Goal: Transaction & Acquisition: Purchase product/service

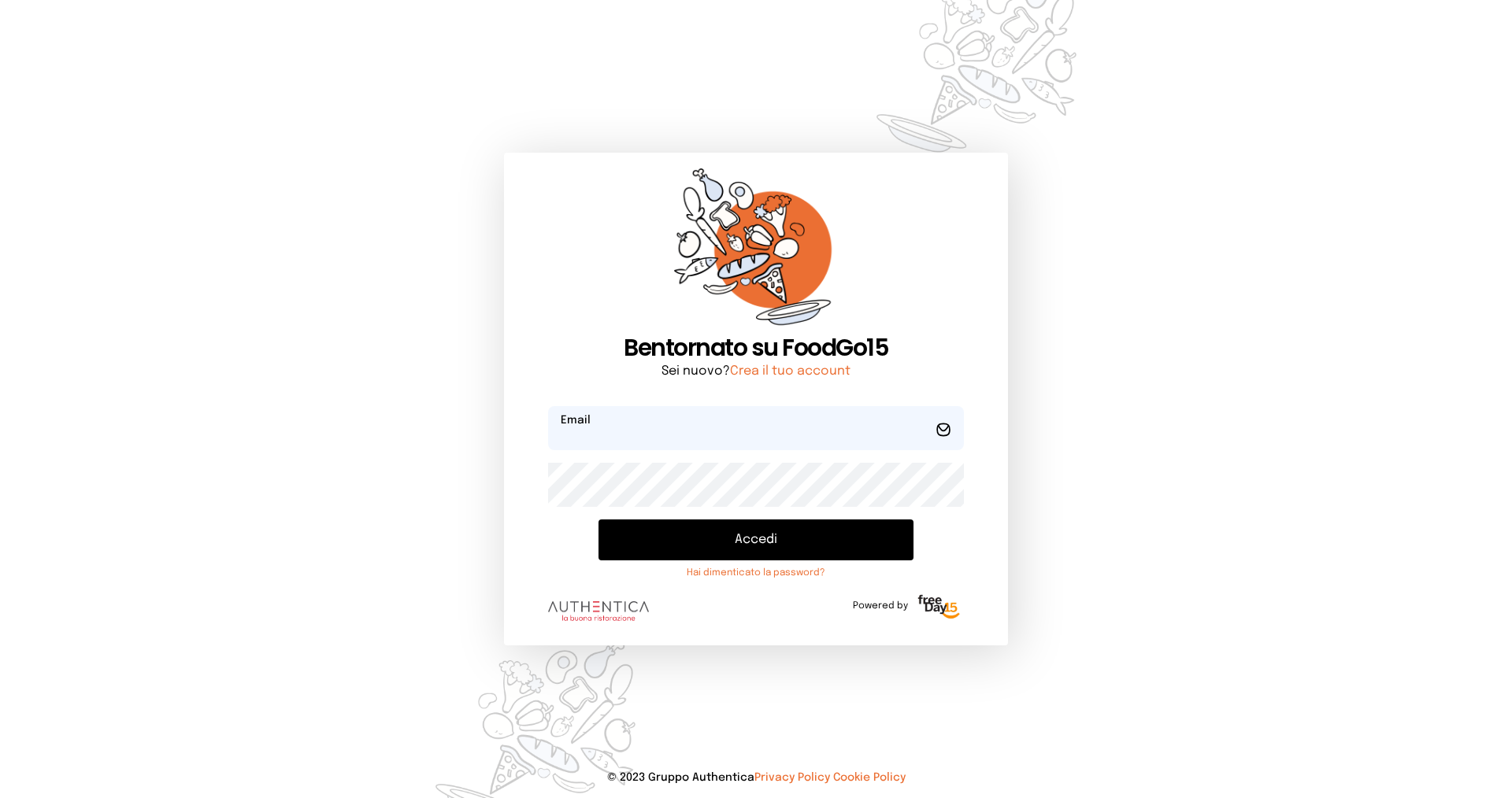
type input "**********"
click at [741, 540] on button "Accedi" at bounding box center [756, 539] width 315 height 40
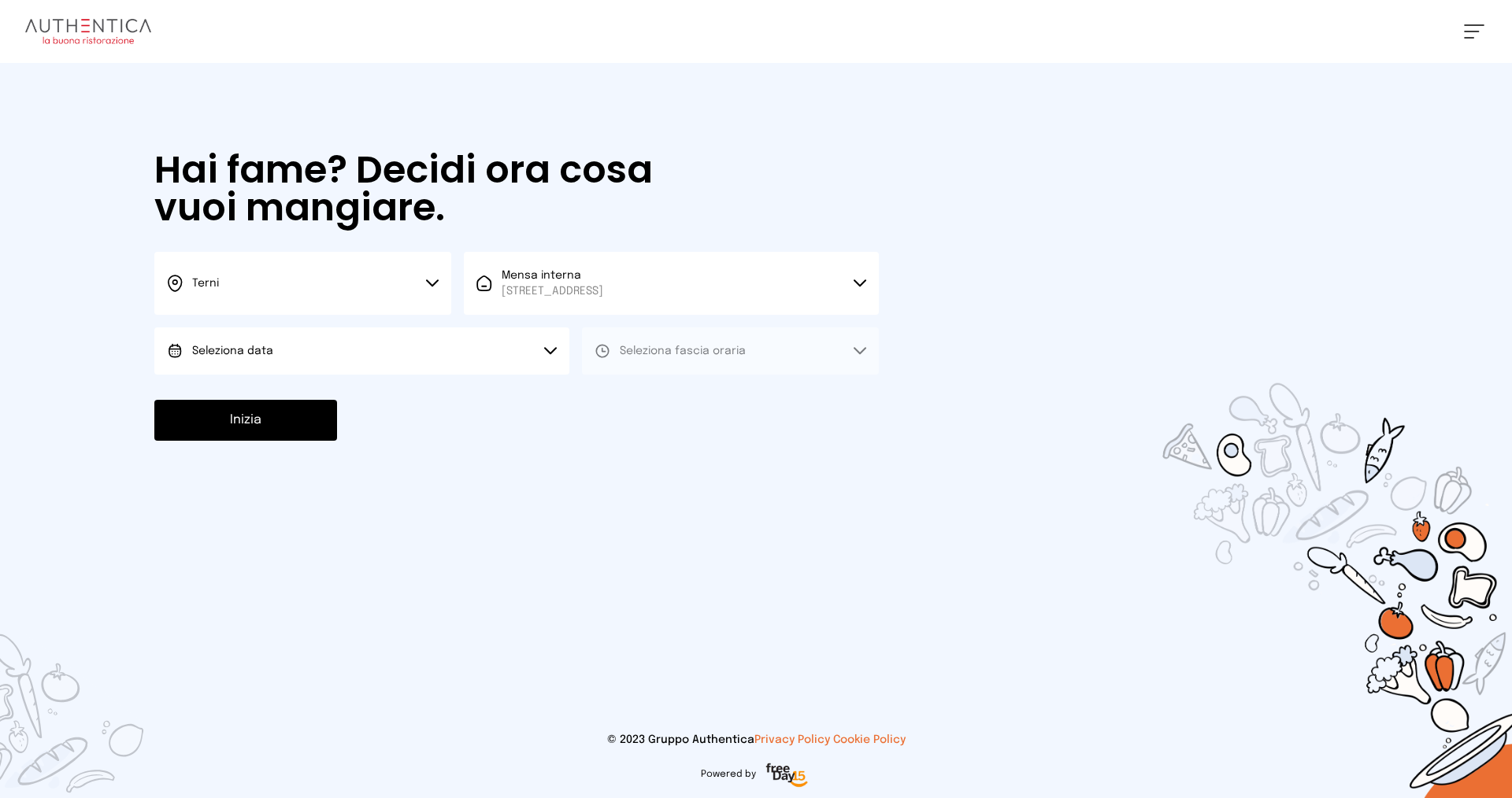
click at [229, 345] on span "Seleziona data" at bounding box center [233, 351] width 81 height 11
click at [231, 388] on span "[DATE], [DATE]" at bounding box center [231, 395] width 77 height 16
click at [643, 357] on span "Seleziona fascia oraria" at bounding box center [683, 351] width 126 height 16
click at [638, 392] on span "Pranzo" at bounding box center [638, 395] width 38 height 16
click at [278, 411] on button "Inizia" at bounding box center [246, 420] width 183 height 40
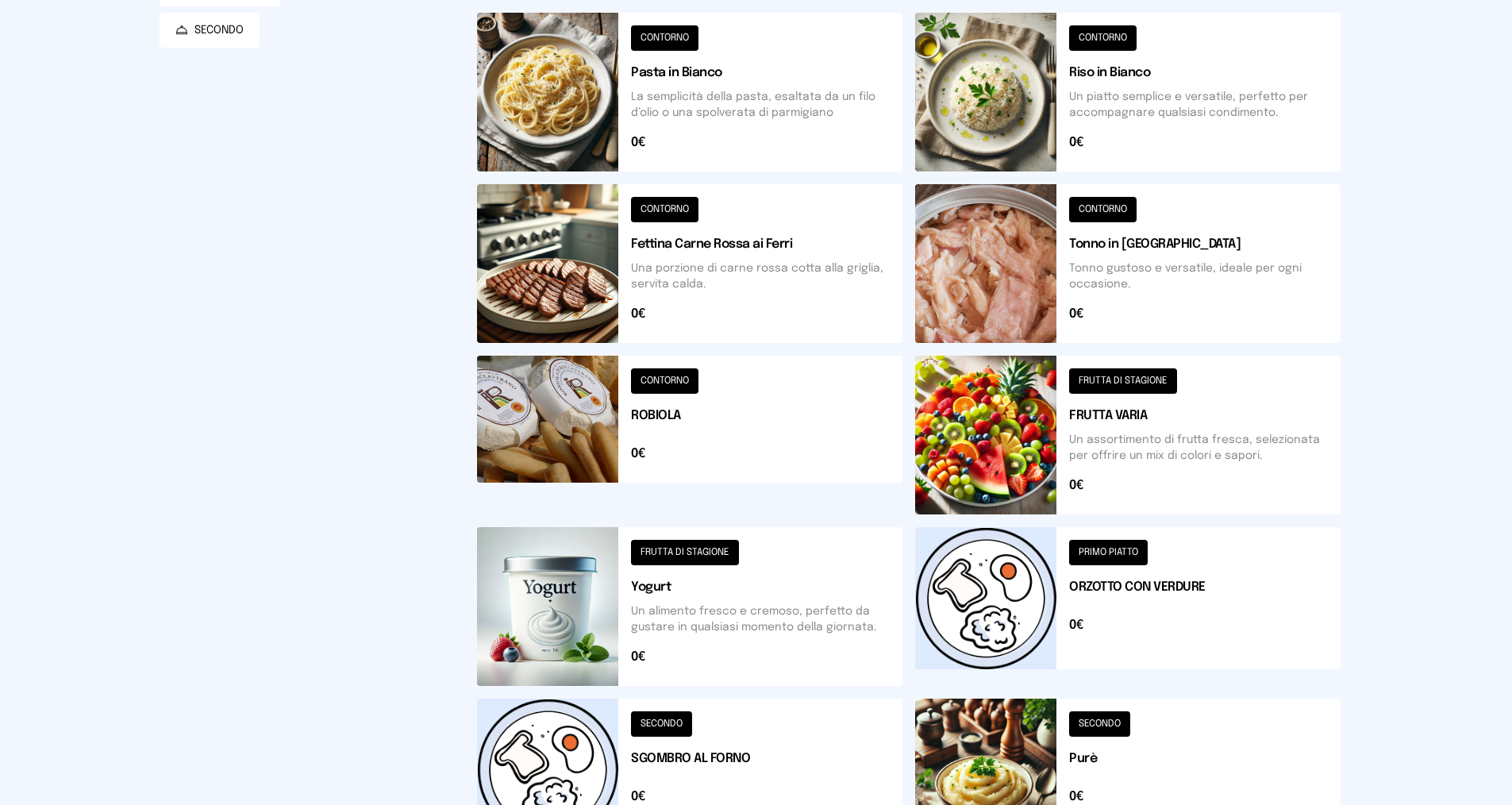
scroll to position [477, 0]
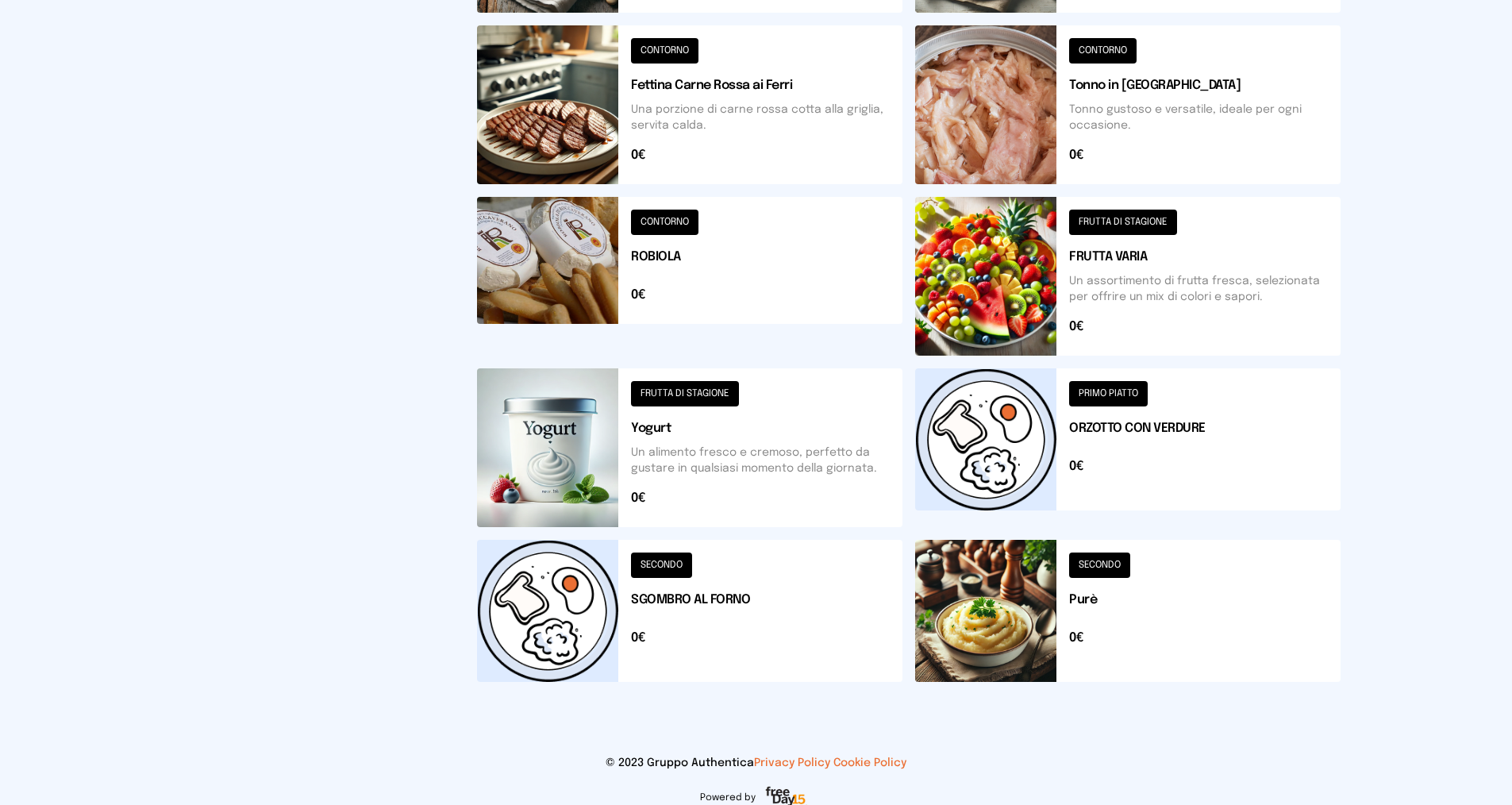
click at [800, 612] on button at bounding box center [690, 611] width 425 height 142
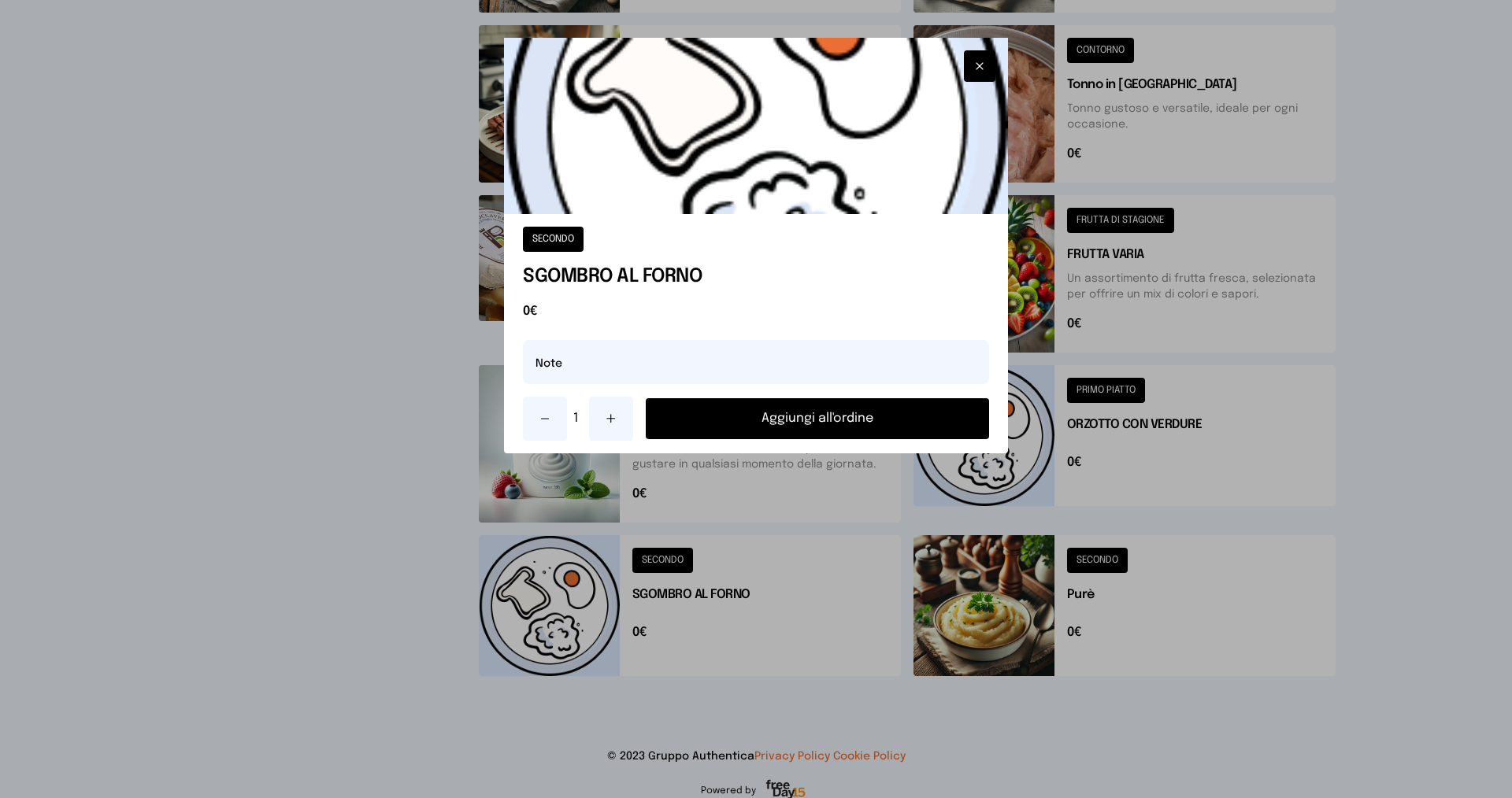
click at [786, 419] on button "Aggiungi all'ordine" at bounding box center [817, 418] width 344 height 40
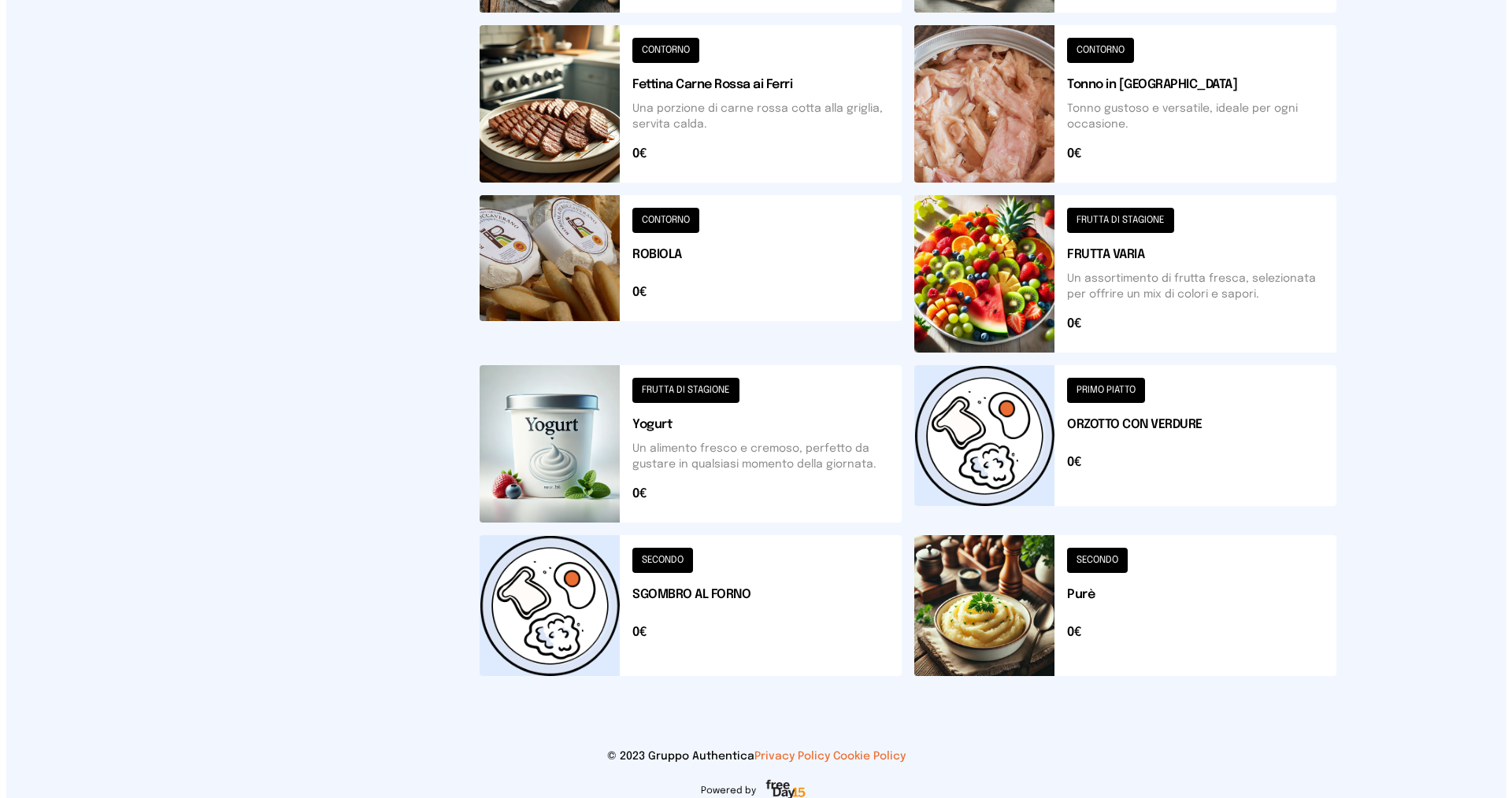
scroll to position [0, 0]
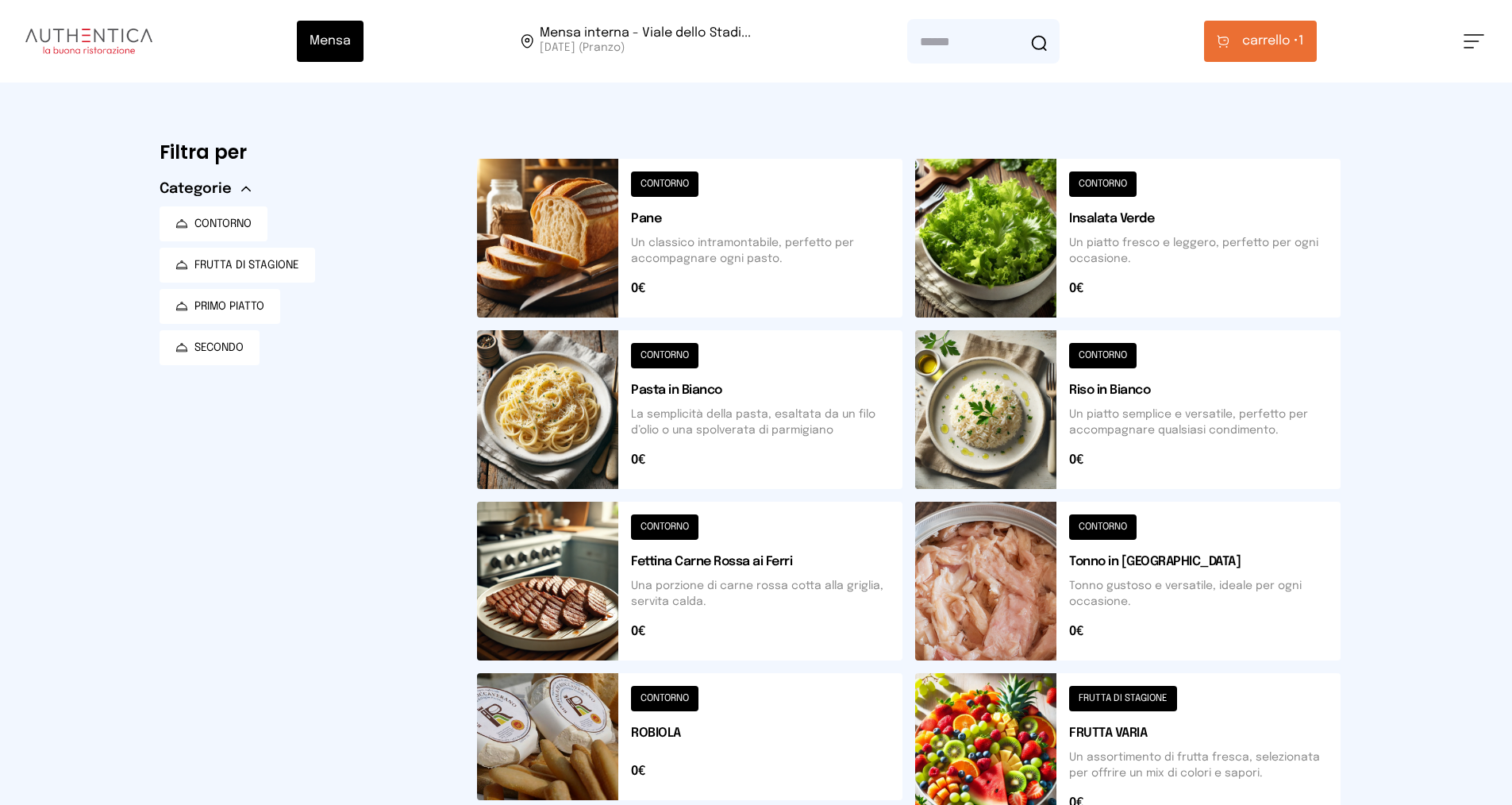
click at [1265, 36] on span "carrello •" at bounding box center [1270, 41] width 56 height 19
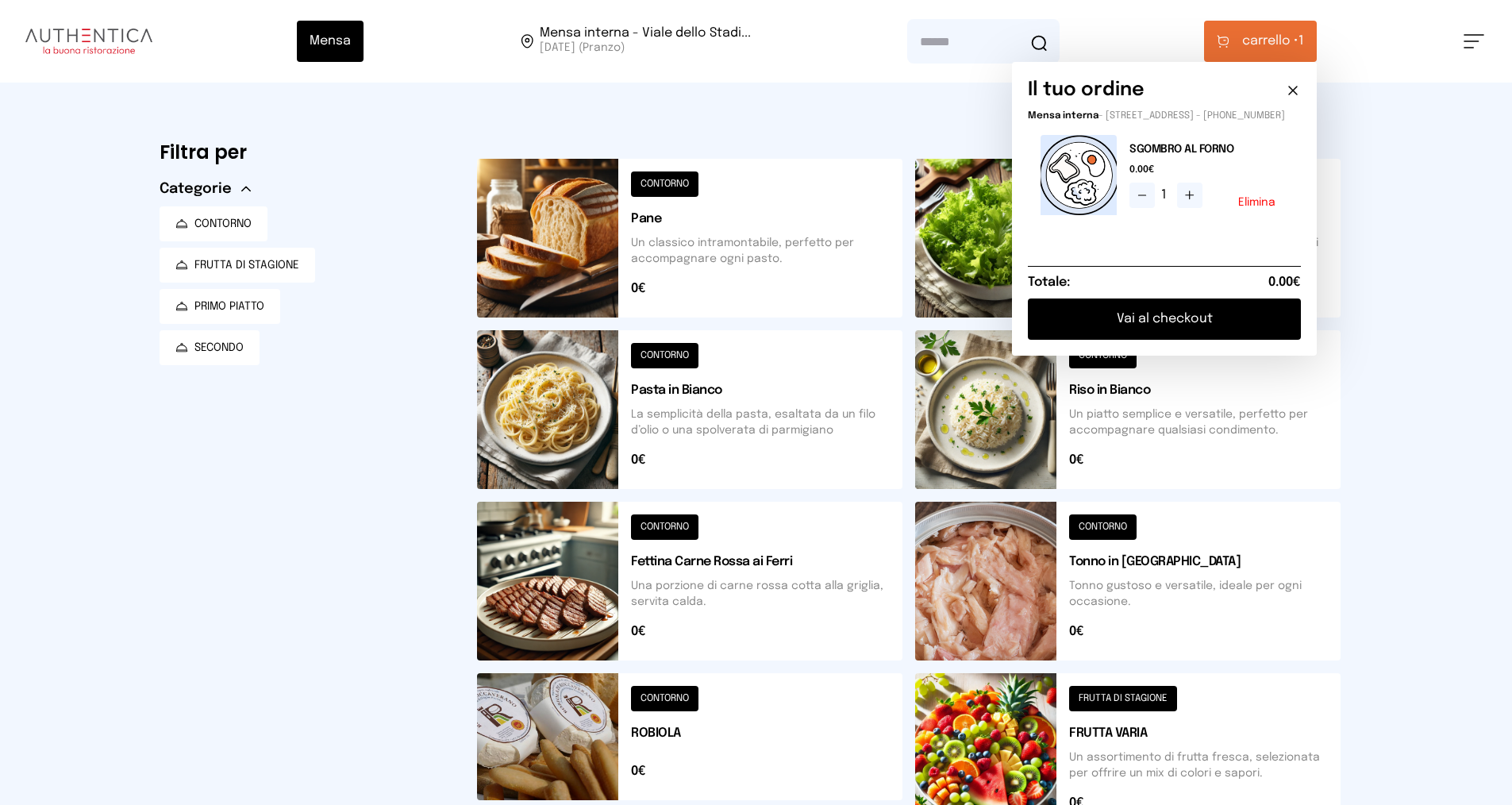
click at [1177, 340] on button "Vai al checkout" at bounding box center [1165, 318] width 273 height 41
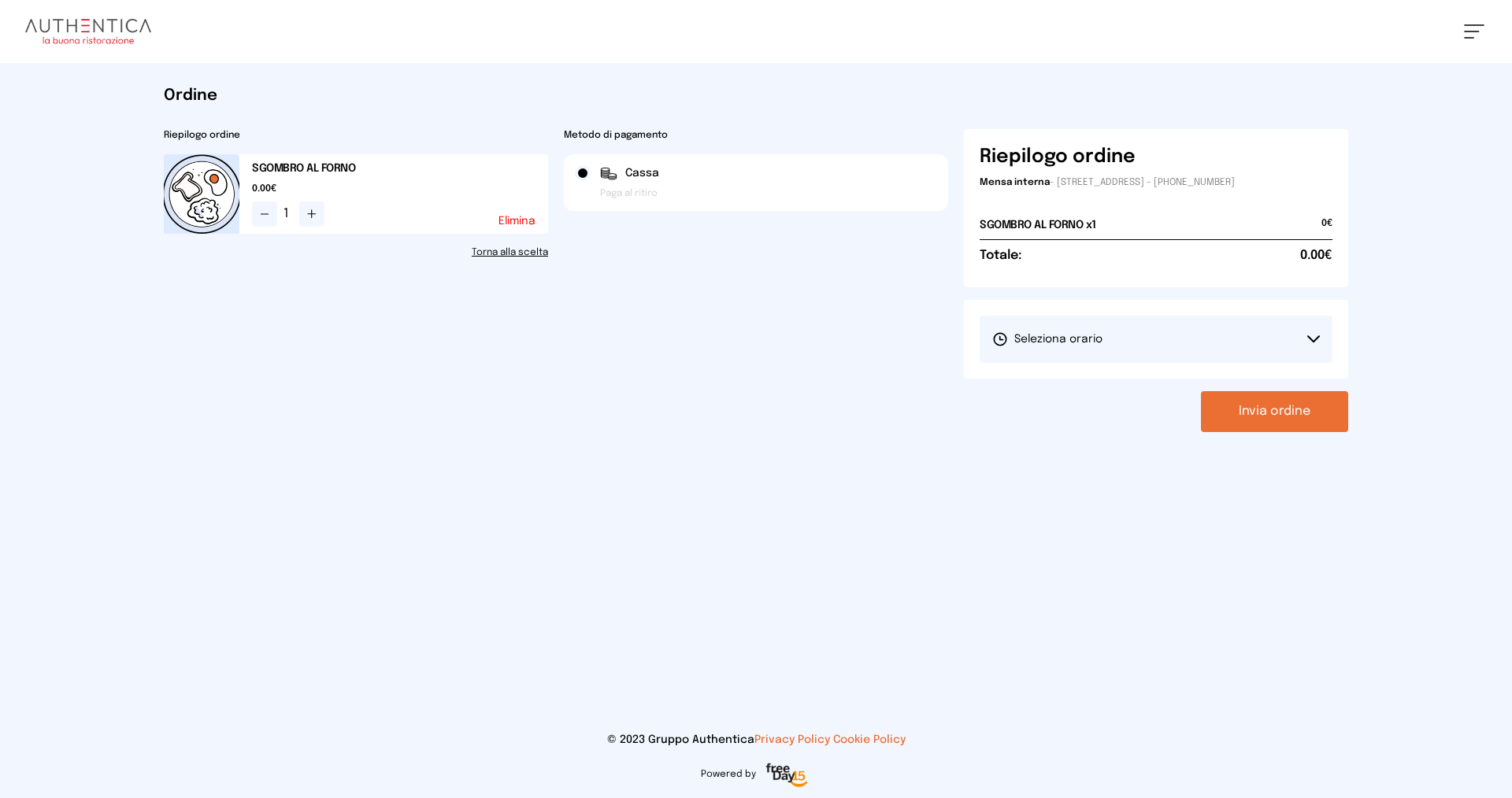
click at [1063, 334] on span "Seleziona orario" at bounding box center [1047, 339] width 110 height 16
click at [1024, 391] on span "1° Turno (13:00 - 15:00)" at bounding box center [1052, 383] width 119 height 16
click at [1275, 413] on button "Invia ordine" at bounding box center [1275, 411] width 147 height 40
